Goal: Find specific page/section: Find specific page/section

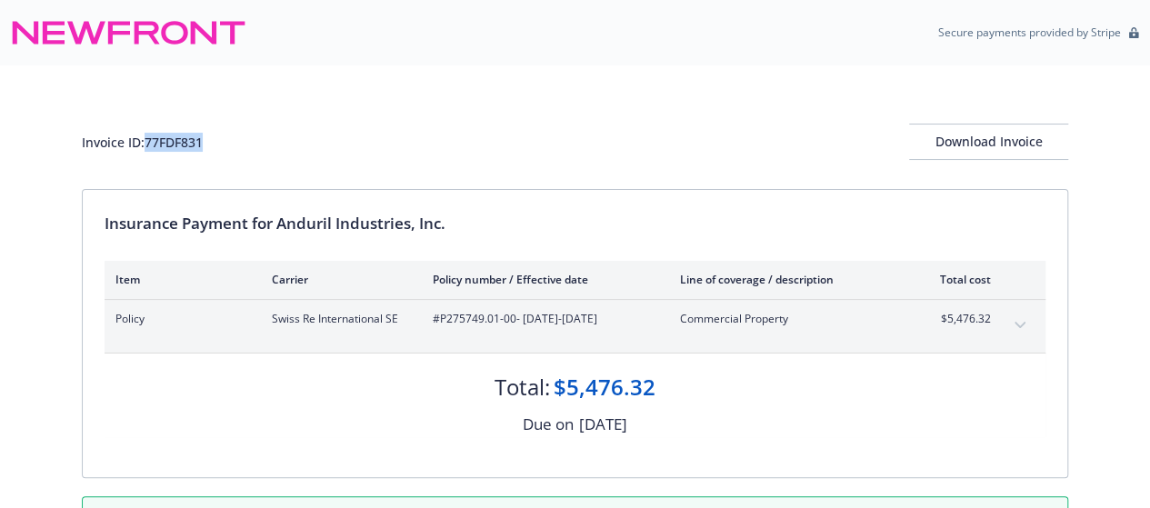
drag, startPoint x: 147, startPoint y: 138, endPoint x: 210, endPoint y: 141, distance: 62.8
click at [210, 141] on div "Invoice ID: 77FDF831 Download Invoice" at bounding box center [575, 142] width 987 height 36
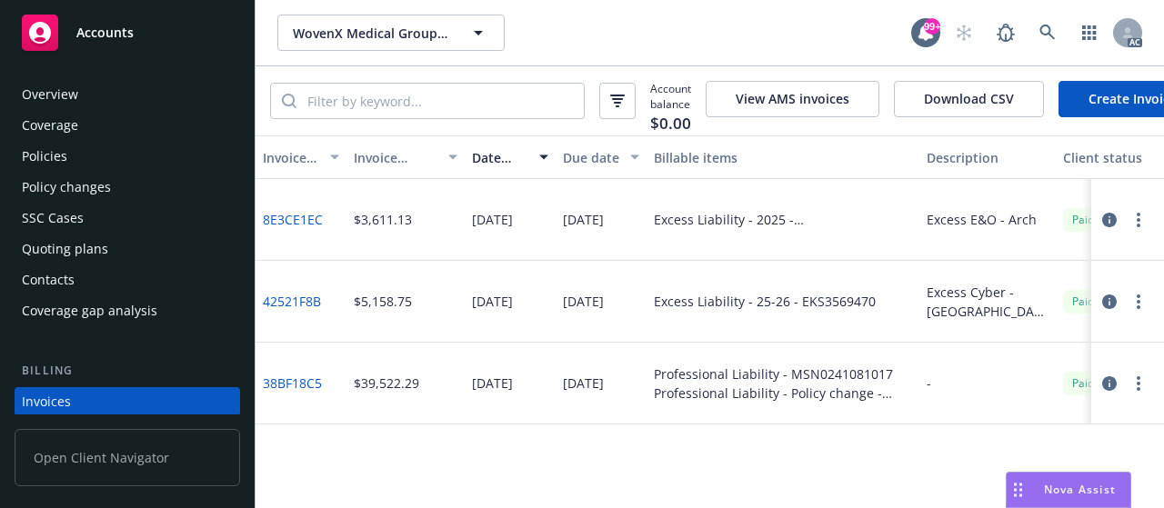
scroll to position [118, 0]
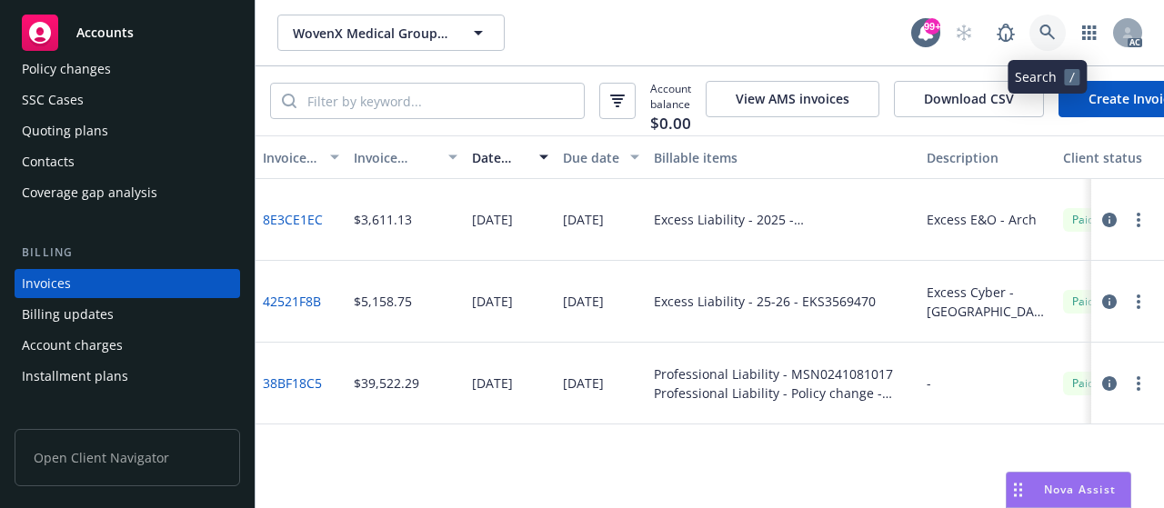
click at [1042, 29] on icon at bounding box center [1047, 33] width 16 height 16
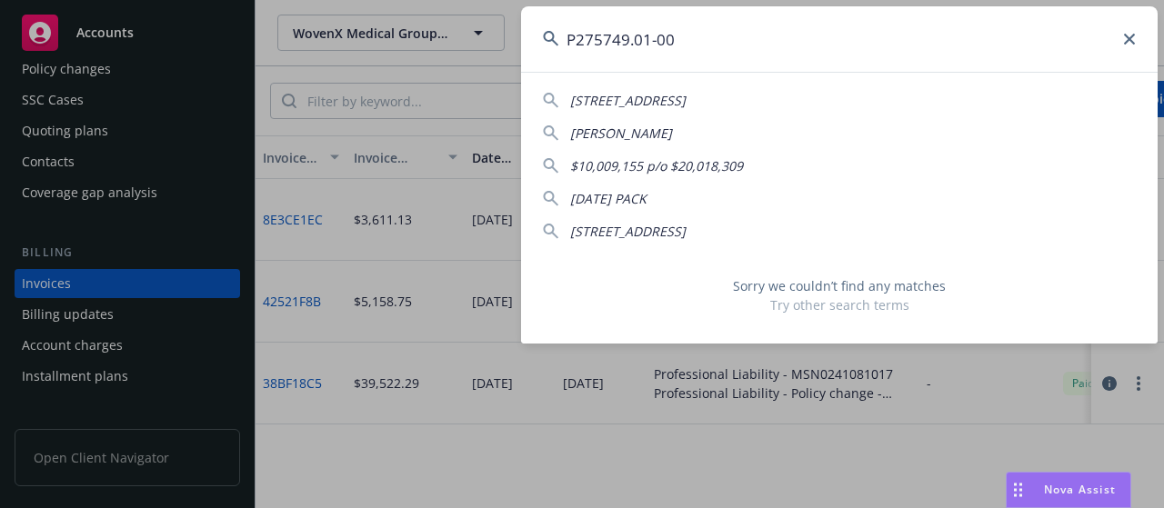
drag, startPoint x: 688, startPoint y: 37, endPoint x: 494, endPoint y: 26, distance: 194.9
click at [494, 26] on div "P275749.01-00 4827-[STREET_ADDRESS] [PERSON_NAME] $10,009,155 p/o $20,018,309 […" at bounding box center [582, 254] width 1164 height 508
paste input "c240db9a-b9cb-4ed9-a6a5-7a300158181c"
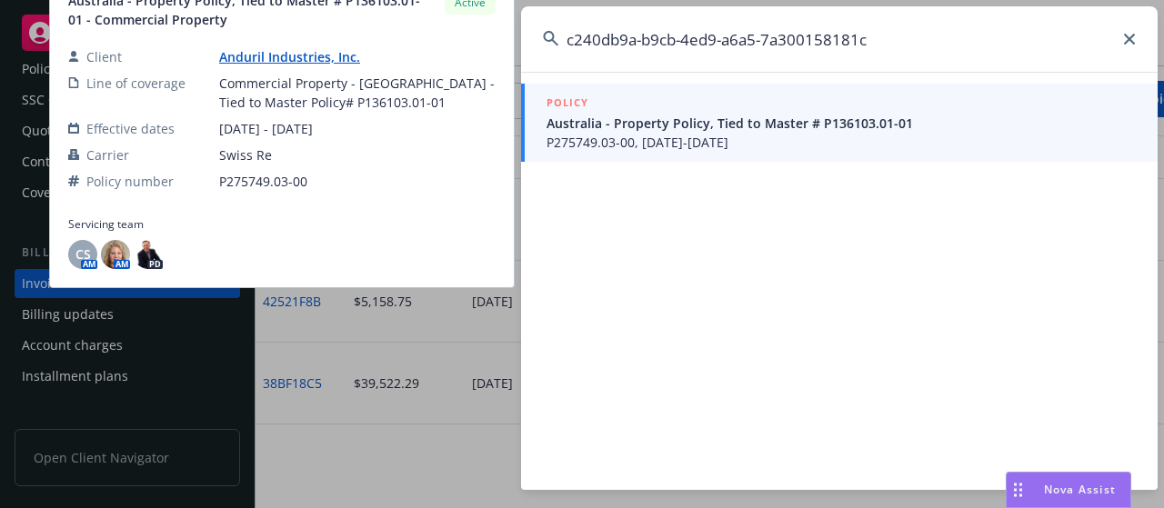
type input "c240db9a-b9cb-4ed9-a6a5-7a300158181c"
click at [583, 121] on span "Australia - Property Policy, Tied to Master # P136103.01-01" at bounding box center [841, 123] width 589 height 19
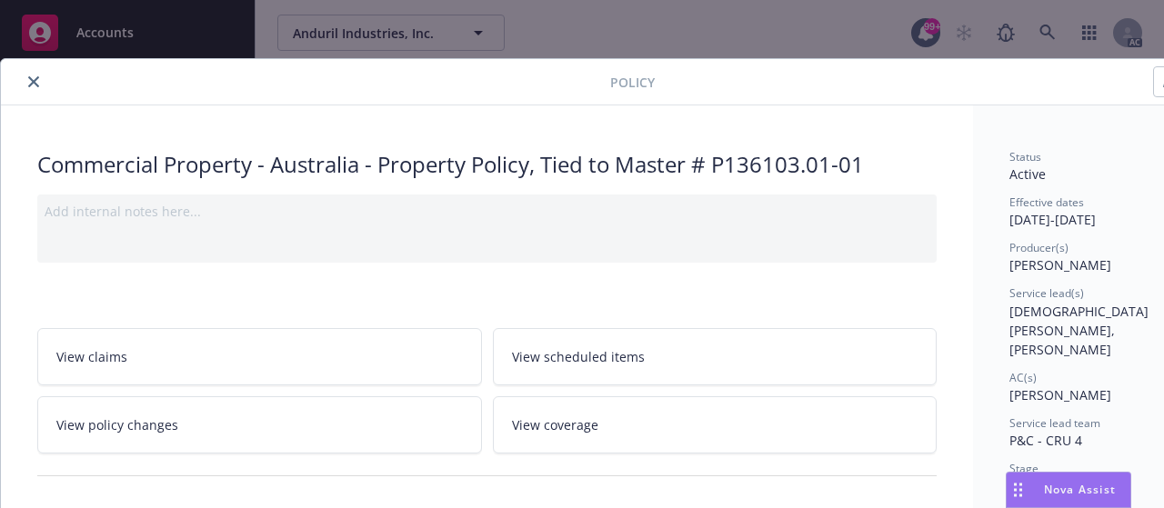
click at [30, 85] on icon "close" at bounding box center [33, 81] width 11 height 11
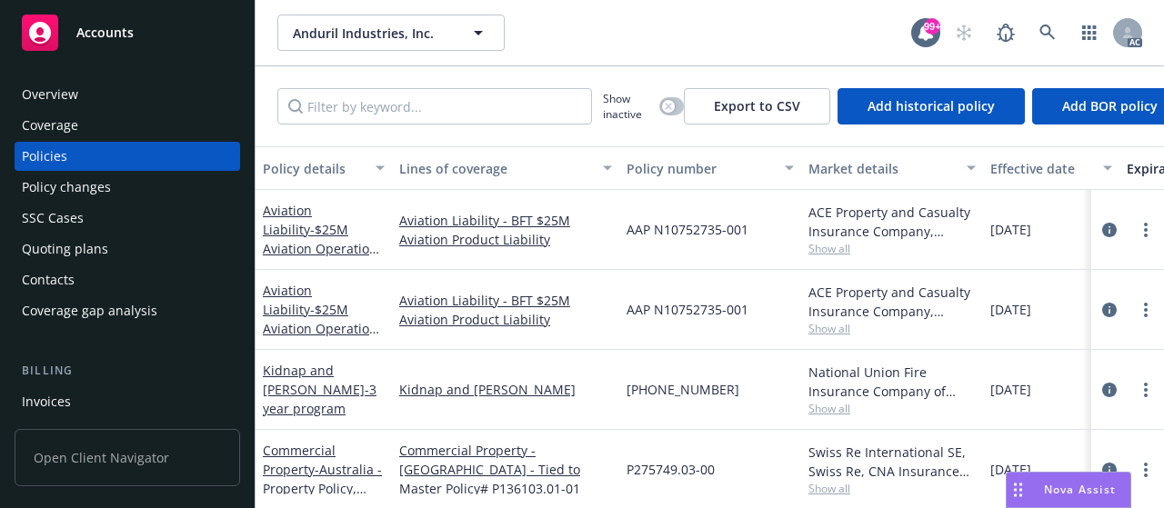
click at [49, 401] on div "Invoices" at bounding box center [46, 401] width 49 height 29
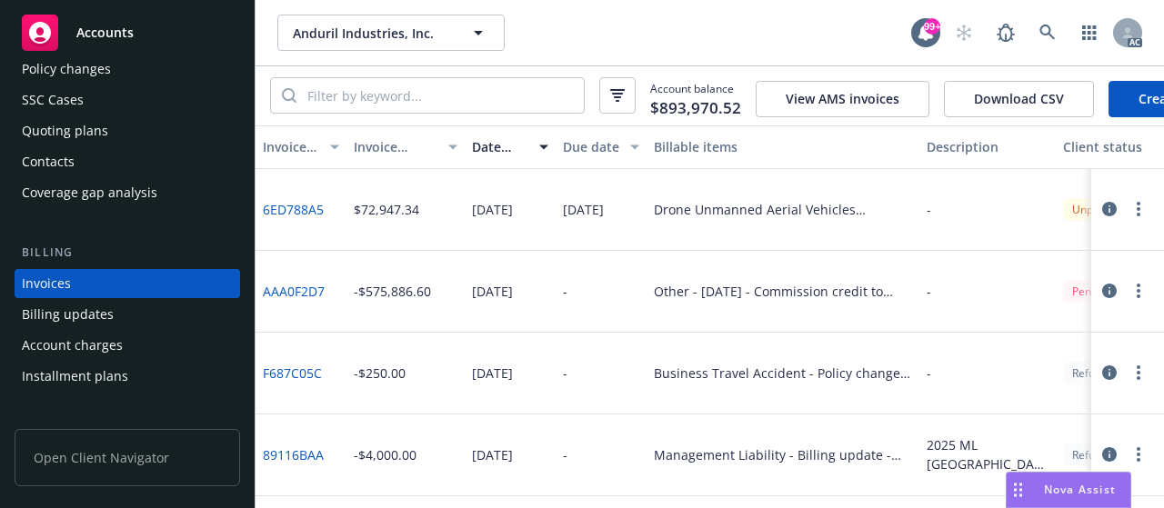
click at [382, 149] on div "Invoice amount" at bounding box center [396, 146] width 84 height 19
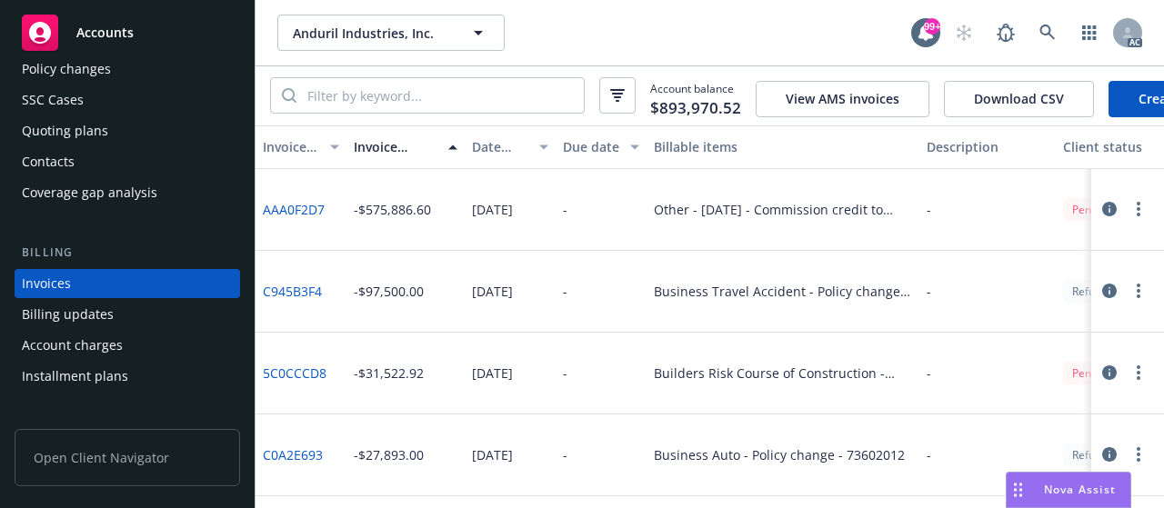
click at [384, 156] on div "Invoice amount" at bounding box center [396, 146] width 84 height 19
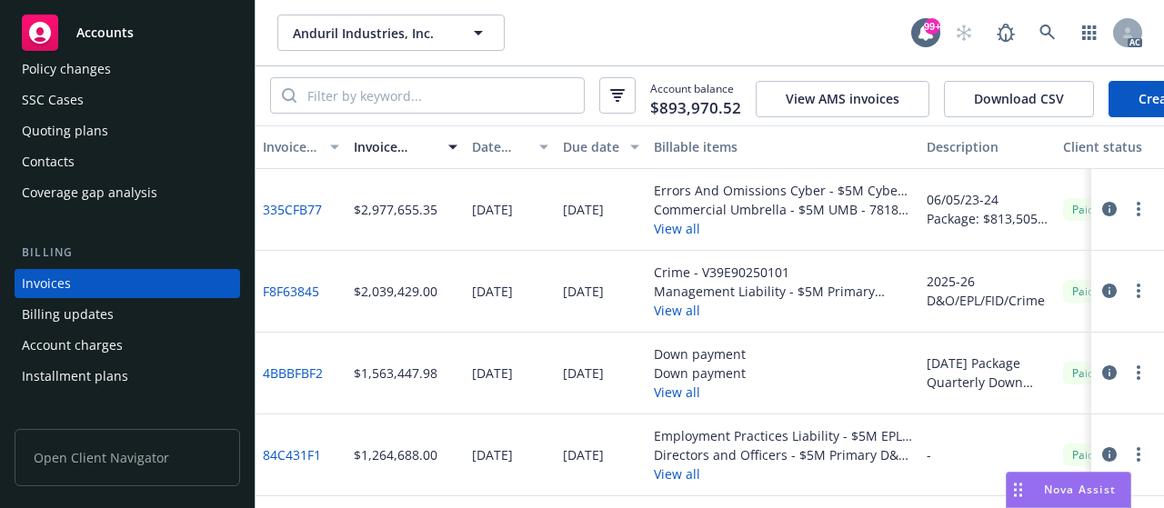
click at [494, 156] on div "Date issued" at bounding box center [500, 146] width 56 height 19
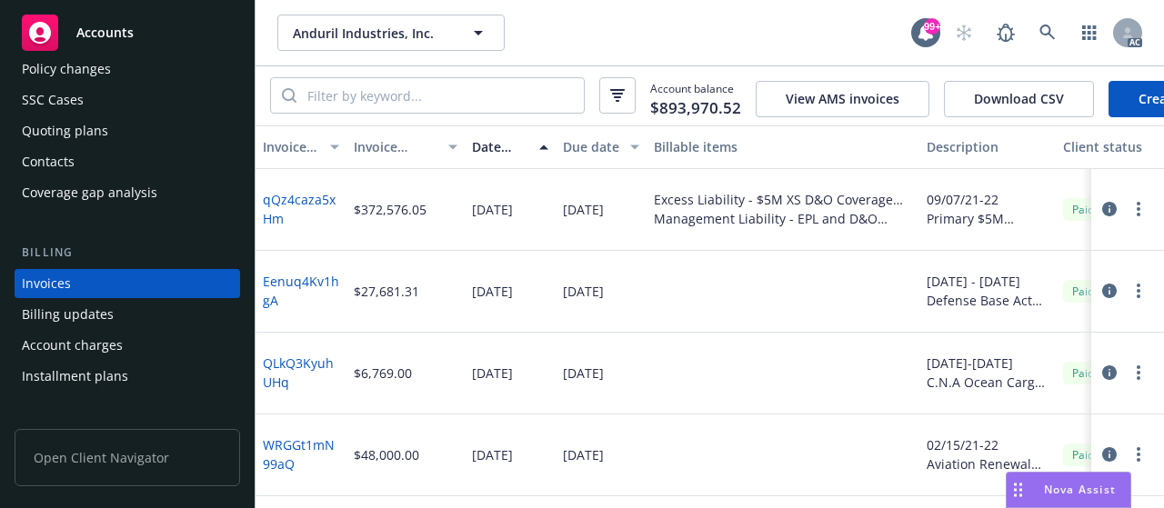
click at [493, 156] on div "Date issued" at bounding box center [500, 146] width 56 height 19
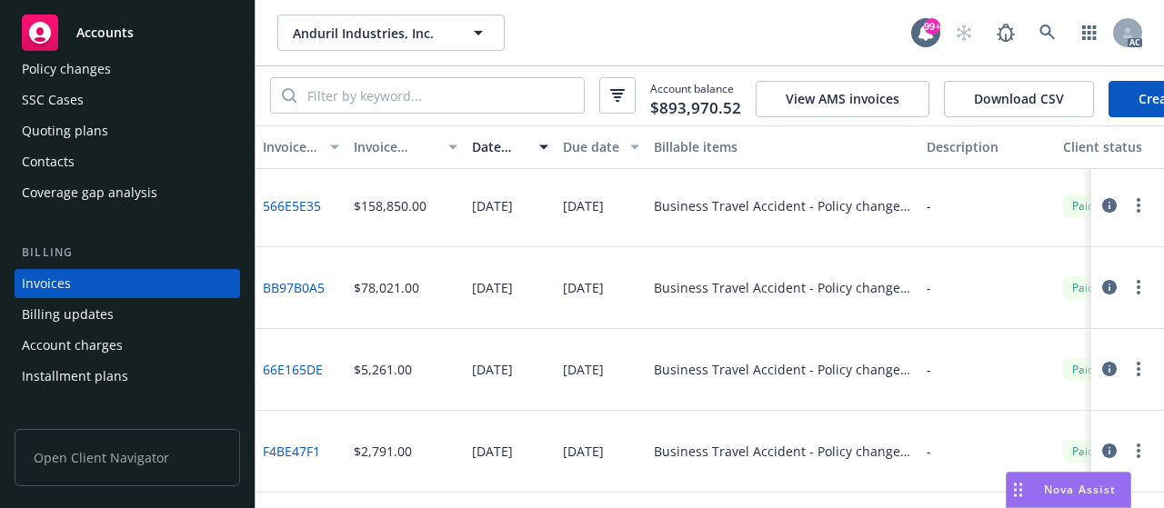
scroll to position [364, 0]
